Goal: Find specific page/section: Find specific page/section

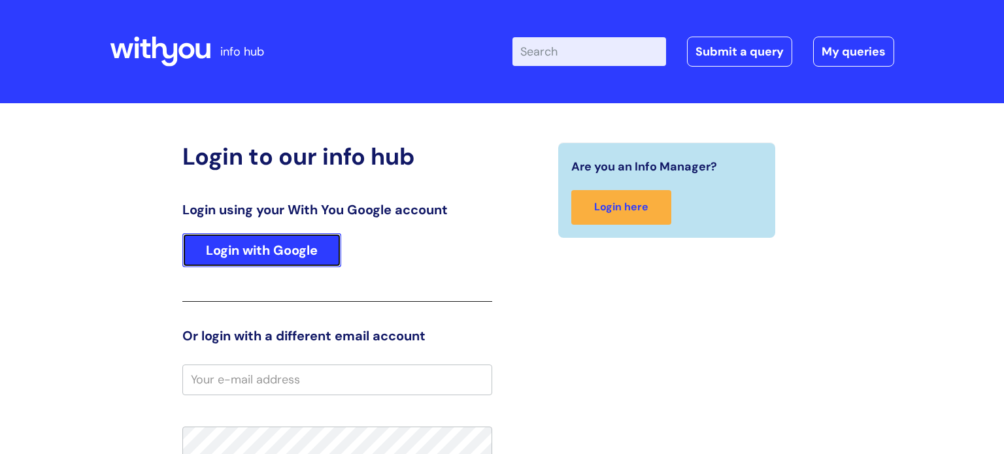
click at [253, 250] on link "Login with Google" at bounding box center [261, 250] width 159 height 34
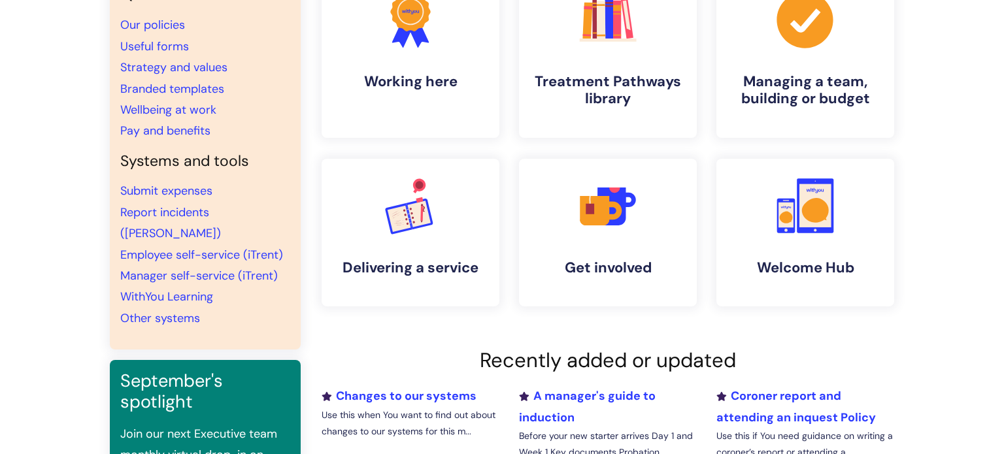
scroll to position [120, 0]
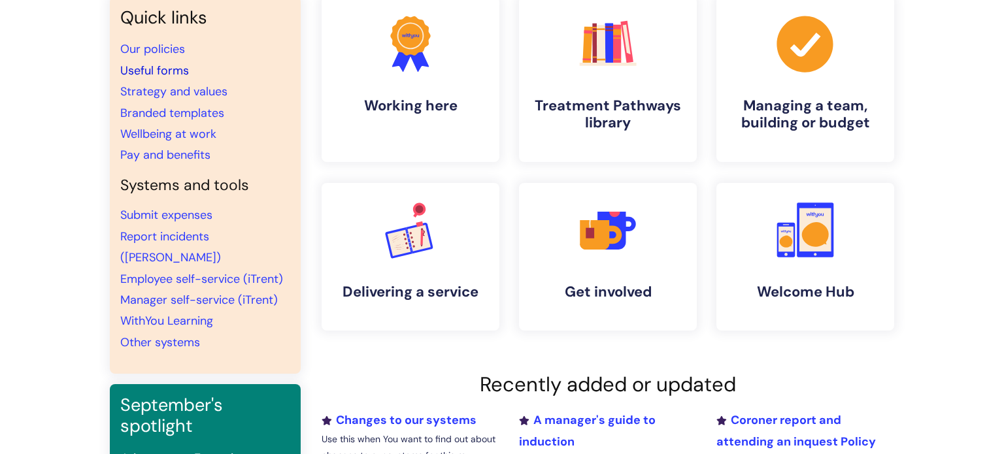
click at [172, 69] on link "Useful forms" at bounding box center [154, 71] width 69 height 16
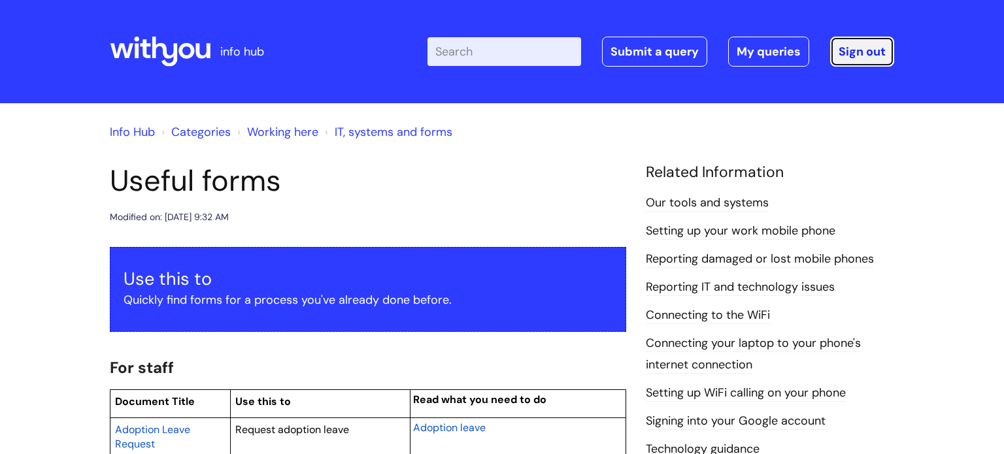
click at [871, 51] on link "Sign out" at bounding box center [862, 52] width 64 height 30
